Goal: Find specific page/section

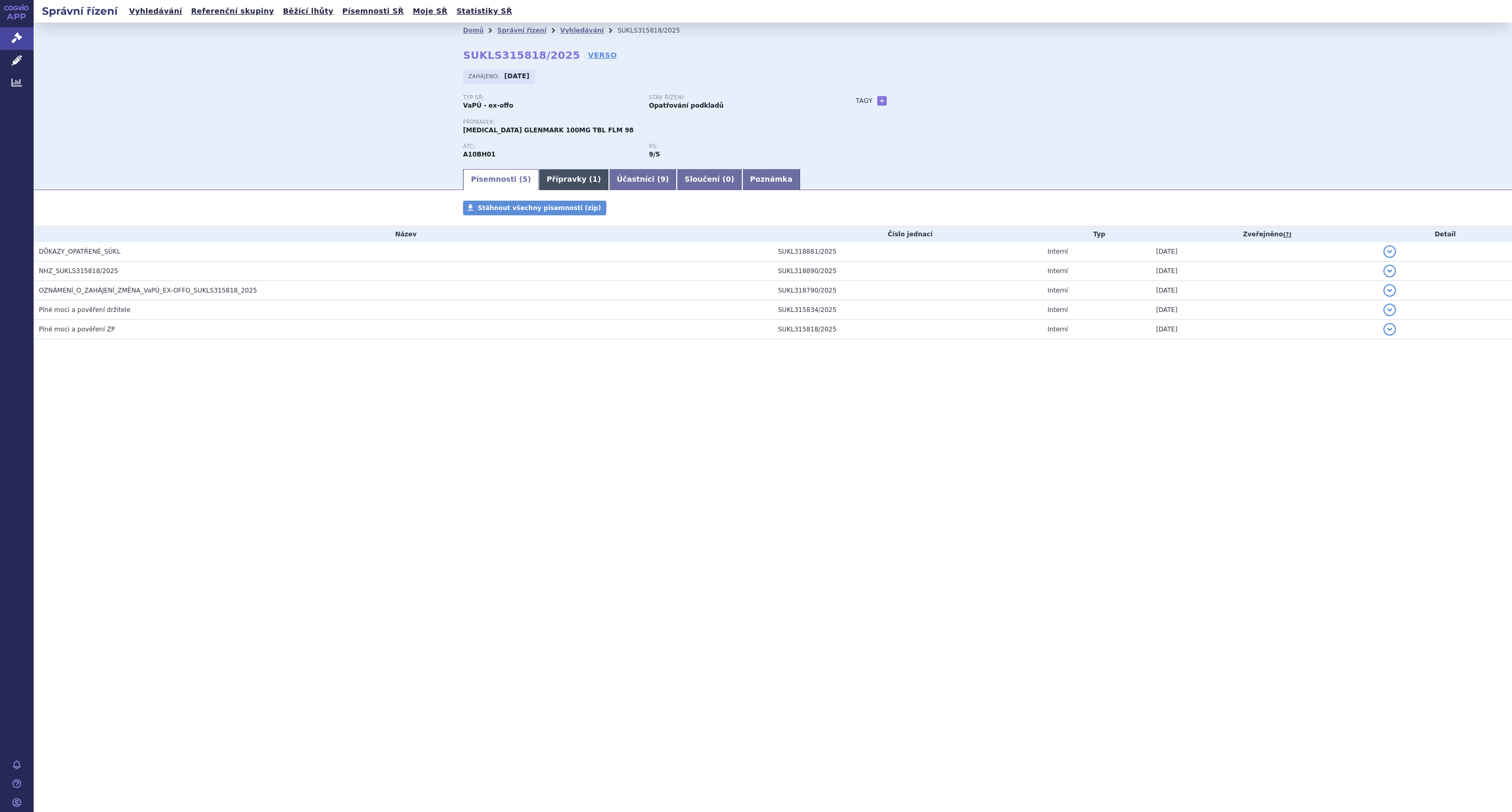
drag, startPoint x: 0, startPoint y: 0, endPoint x: 546, endPoint y: 180, distance: 574.9
click at [546, 180] on link "Přípravky ( 1 )" at bounding box center [574, 180] width 70 height 21
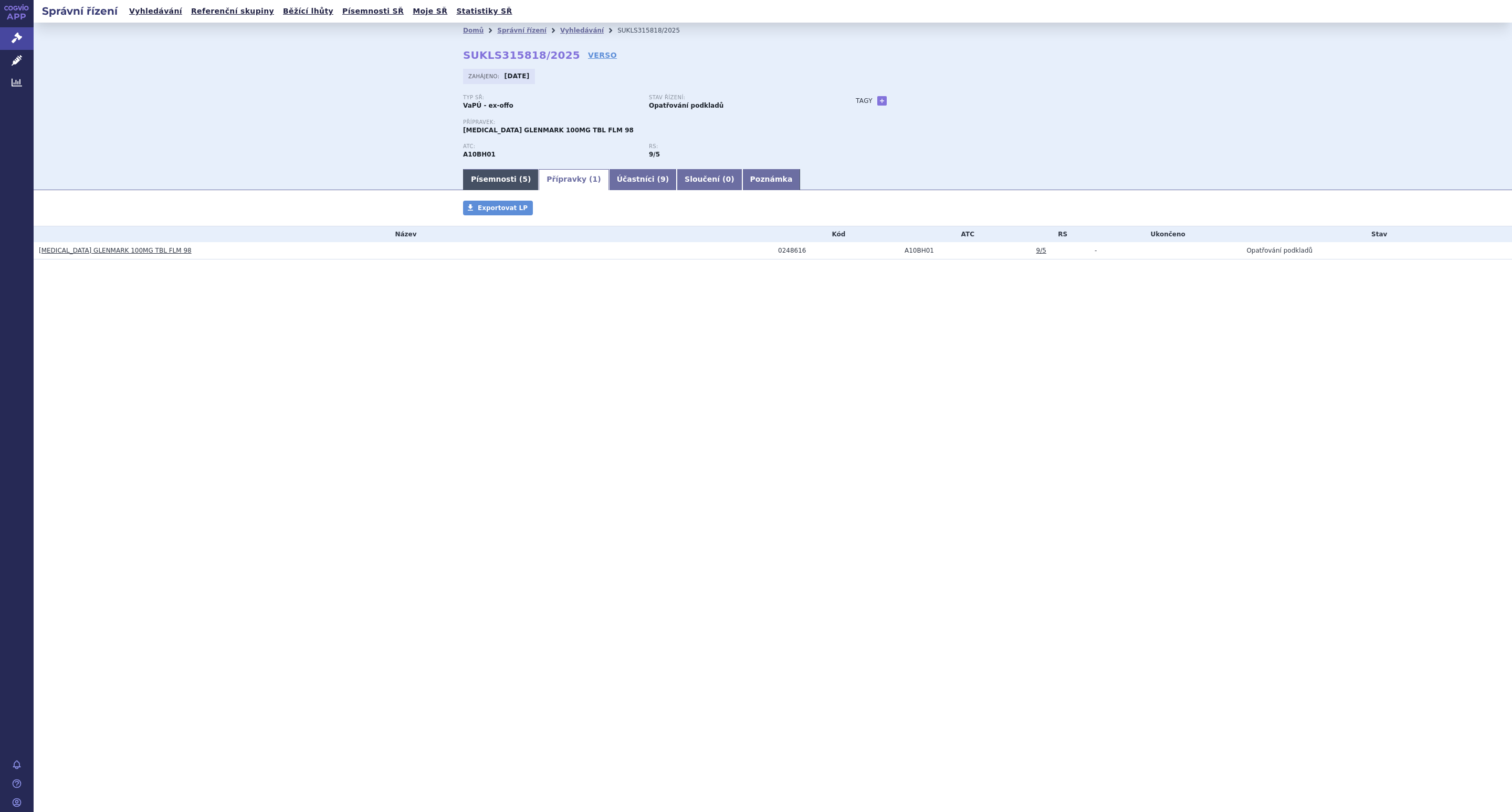
click at [495, 180] on link "Písemnosti ( 5 )" at bounding box center [500, 180] width 75 height 21
